Goal: Information Seeking & Learning: Learn about a topic

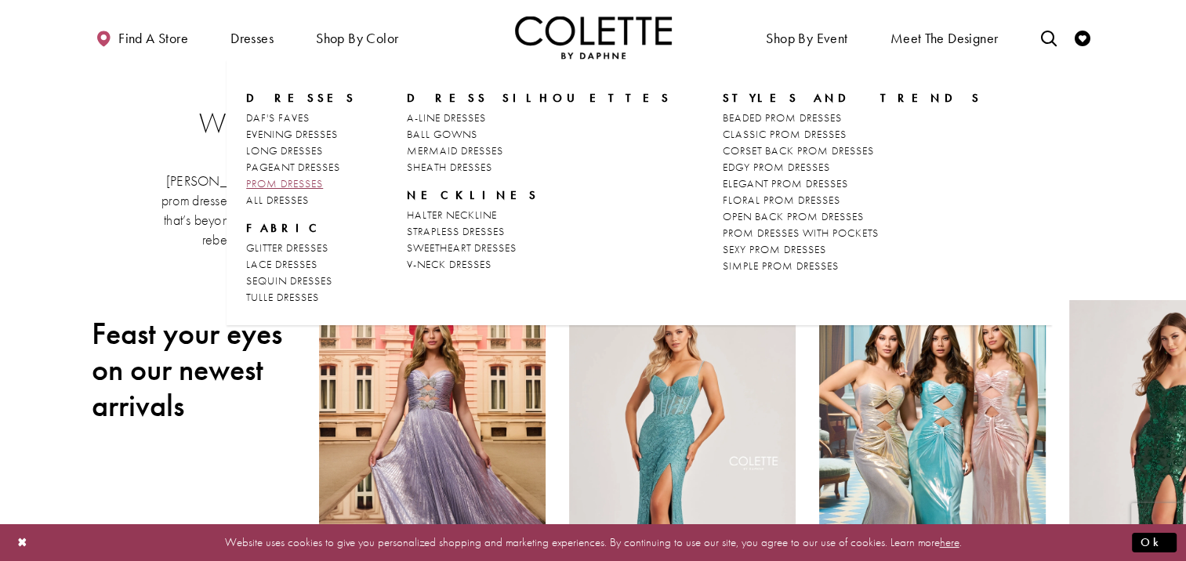
click at [314, 180] on span "PROM DRESSES" at bounding box center [284, 183] width 77 height 14
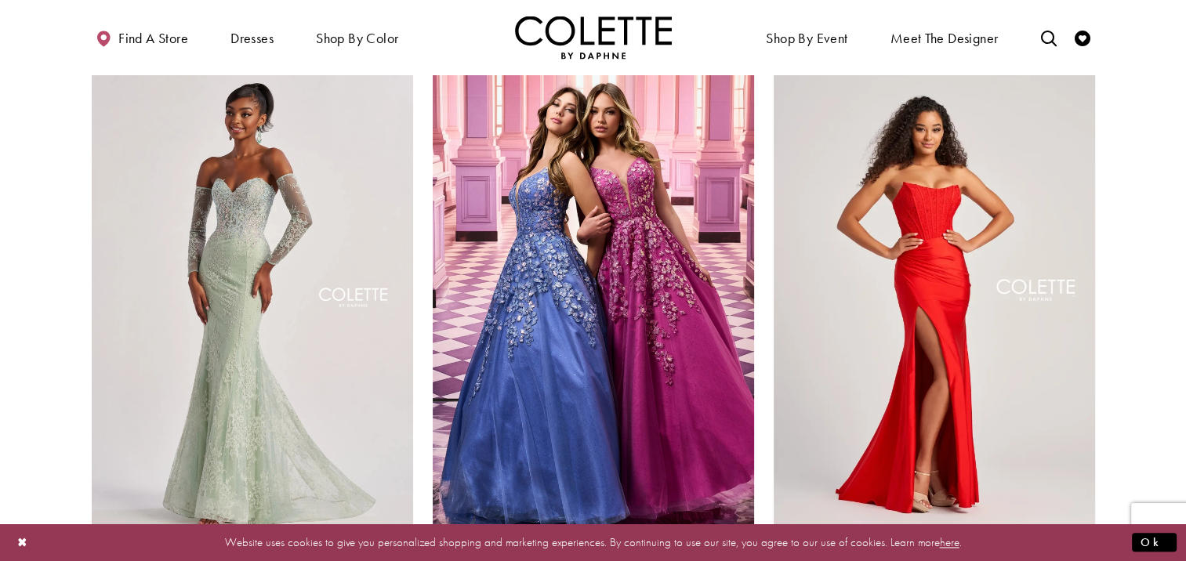
scroll to position [2135, 0]
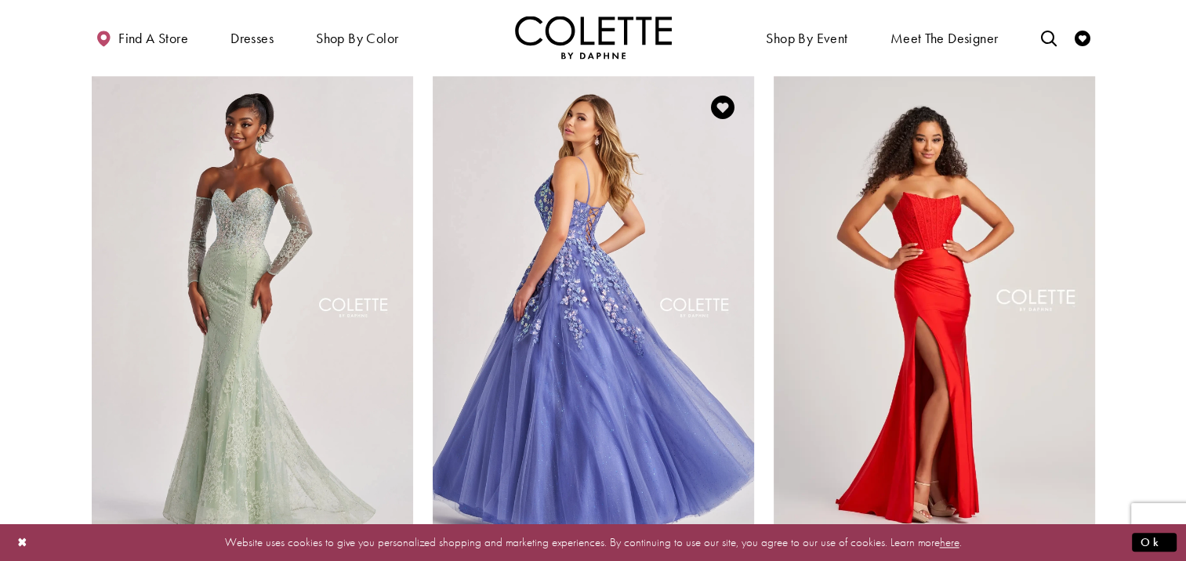
click at [621, 255] on img "Visit Colette by Daphne Style No. CL8420 Page" at bounding box center [593, 309] width 321 height 467
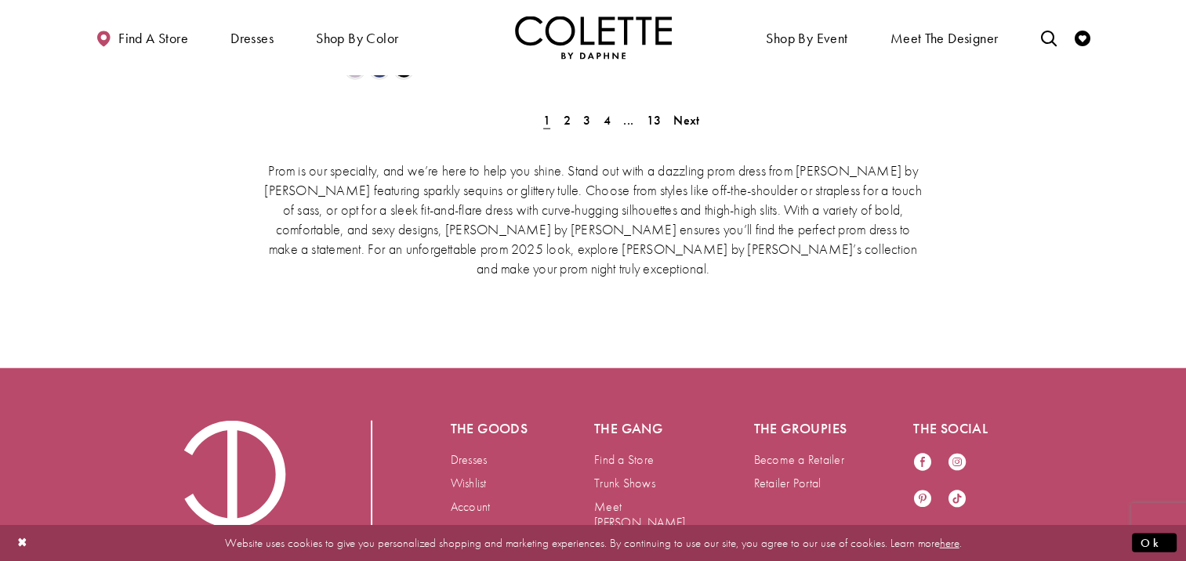
scroll to position [3453, 0]
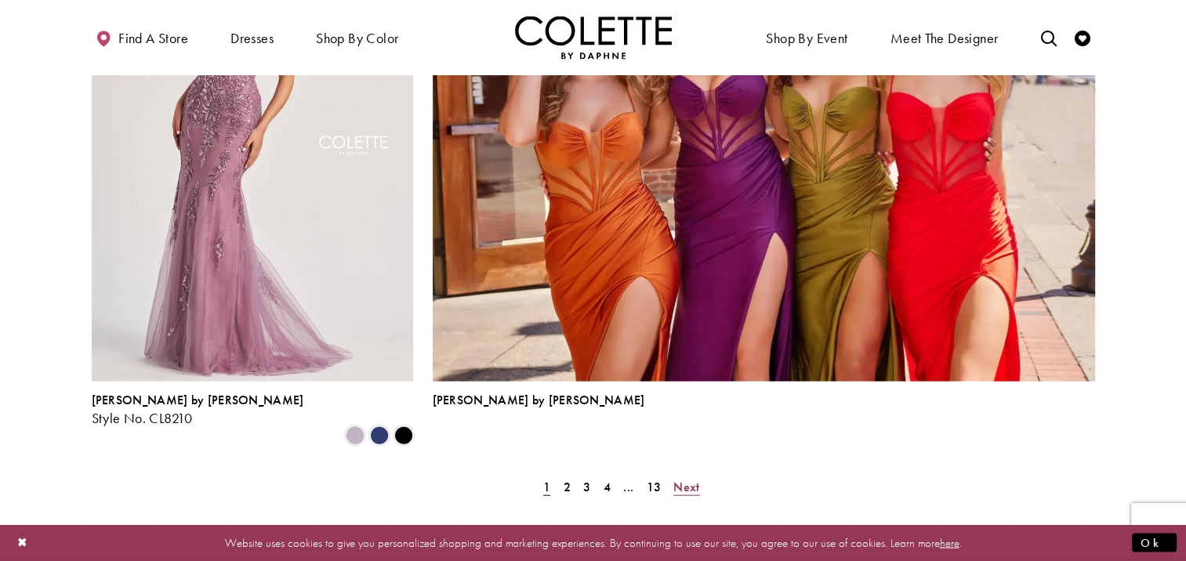
click at [693, 479] on span "Next" at bounding box center [687, 487] width 26 height 16
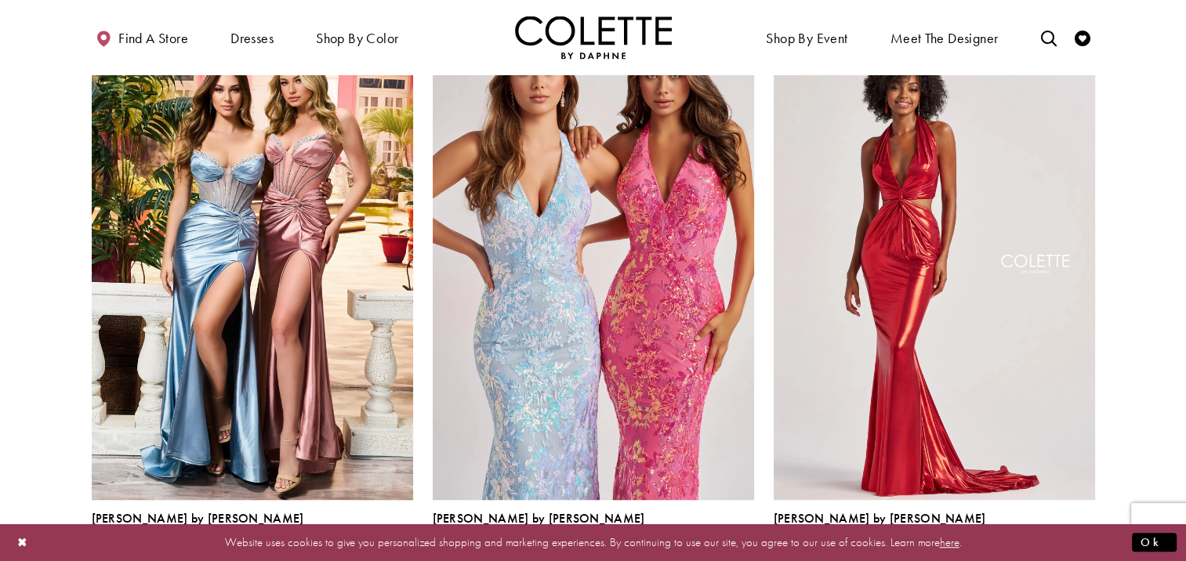
scroll to position [1026, 0]
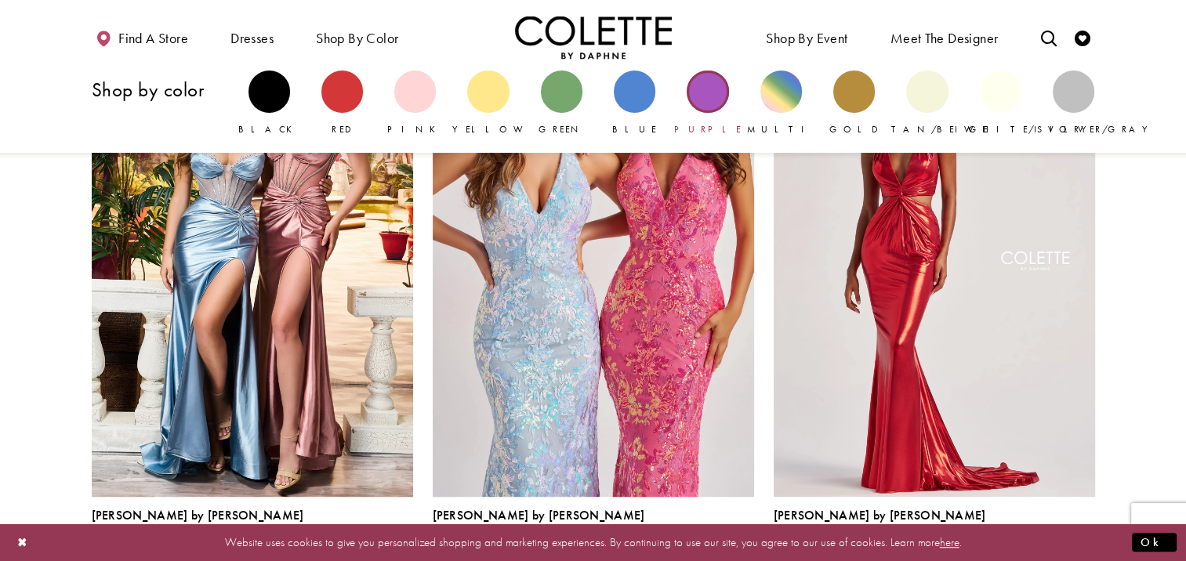
click at [706, 101] on div "Primary block" at bounding box center [708, 92] width 42 height 42
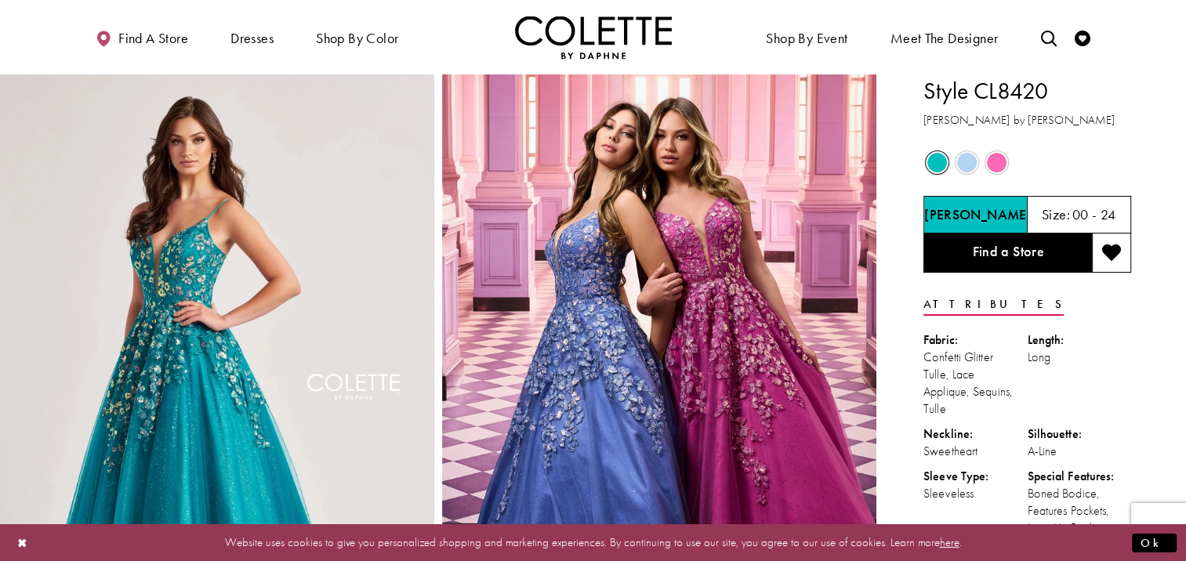
click at [972, 160] on span "Product color controls state depends on size chosen" at bounding box center [967, 163] width 20 height 20
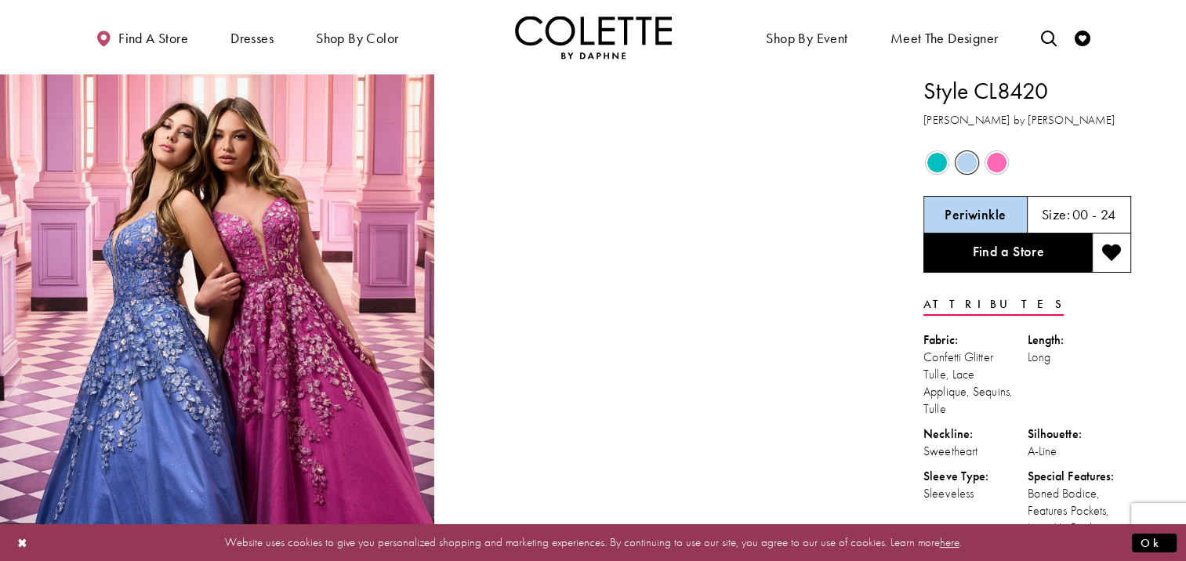
click at [998, 160] on span "Product color controls state depends on size chosen" at bounding box center [997, 163] width 20 height 20
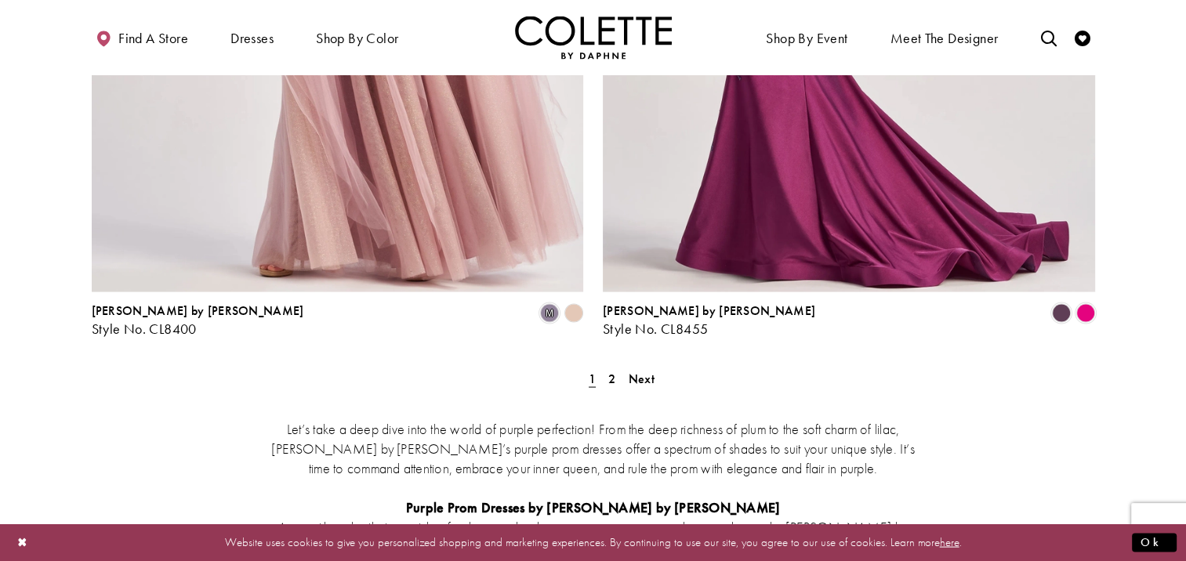
scroll to position [2951, 0]
click at [613, 369] on span "2" at bounding box center [611, 377] width 7 height 16
